Goal: Unclear

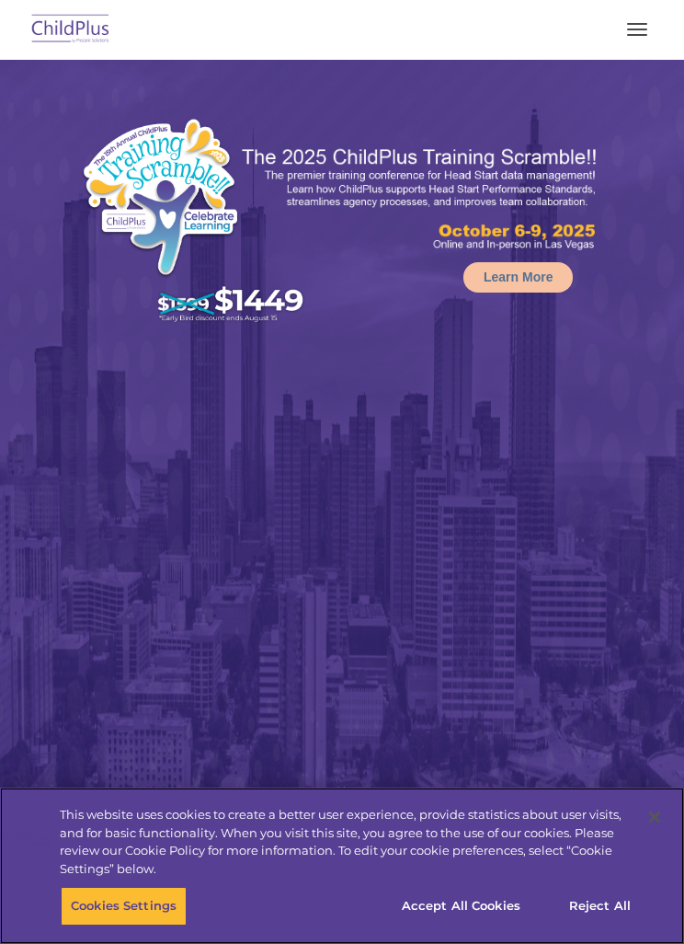
select select "MEDIUM"
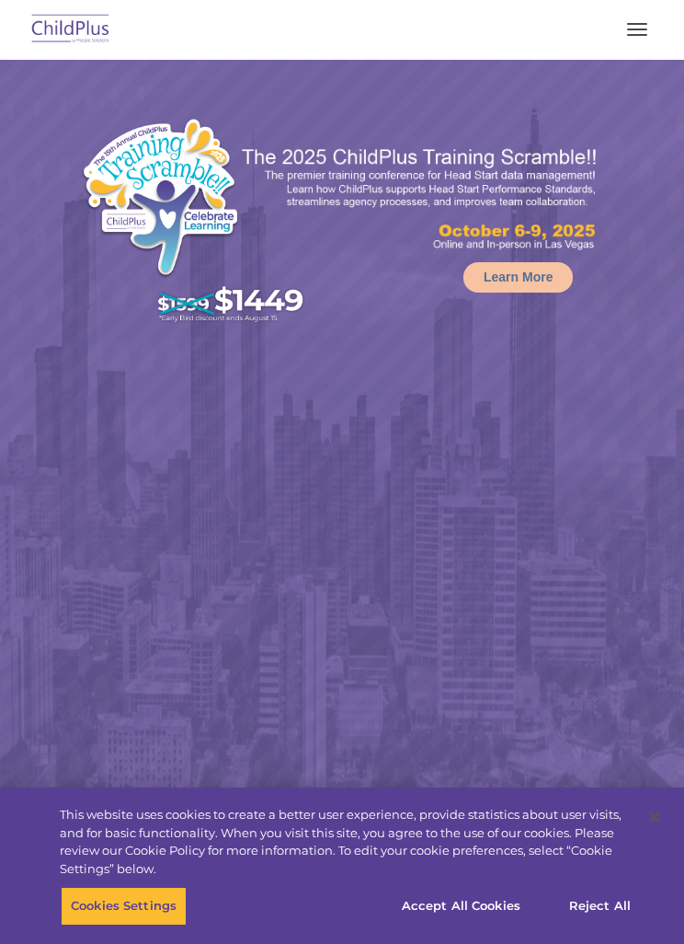
select select "MEDIUM"
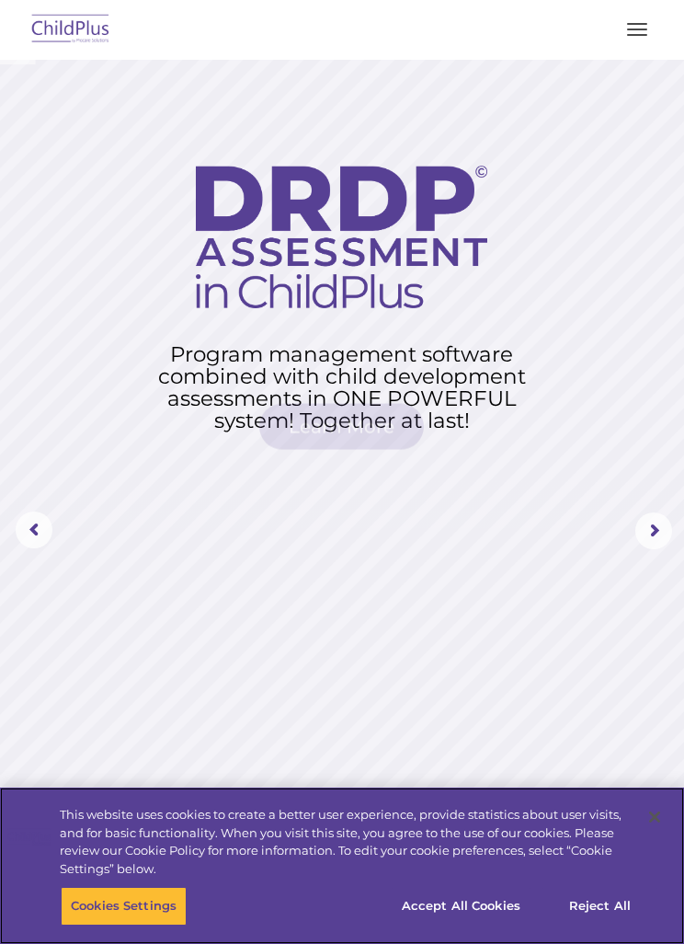
scroll to position [1, 0]
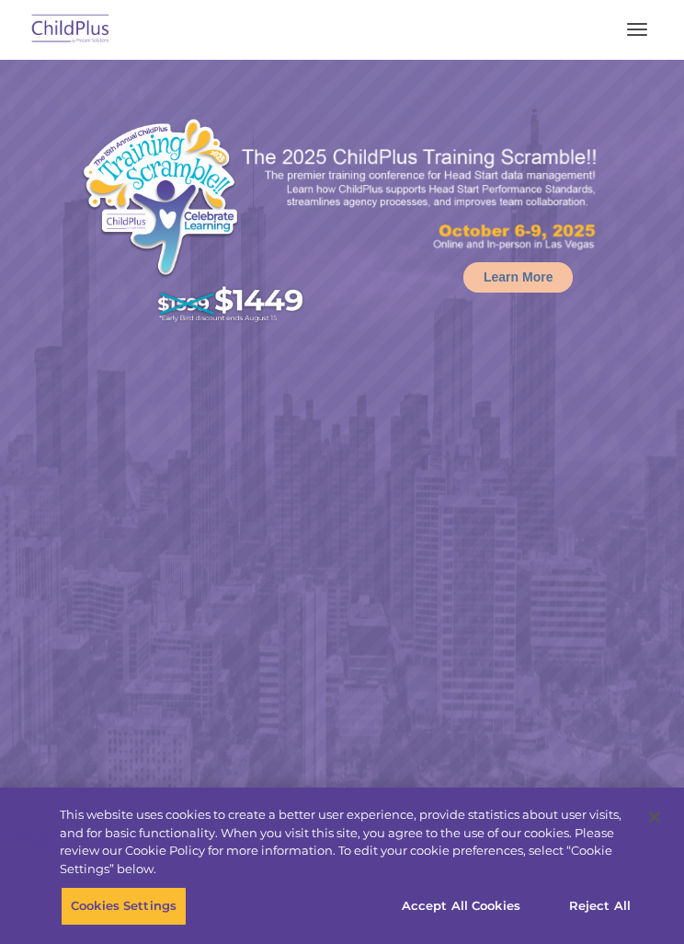
select select "MEDIUM"
